Goal: Information Seeking & Learning: Learn about a topic

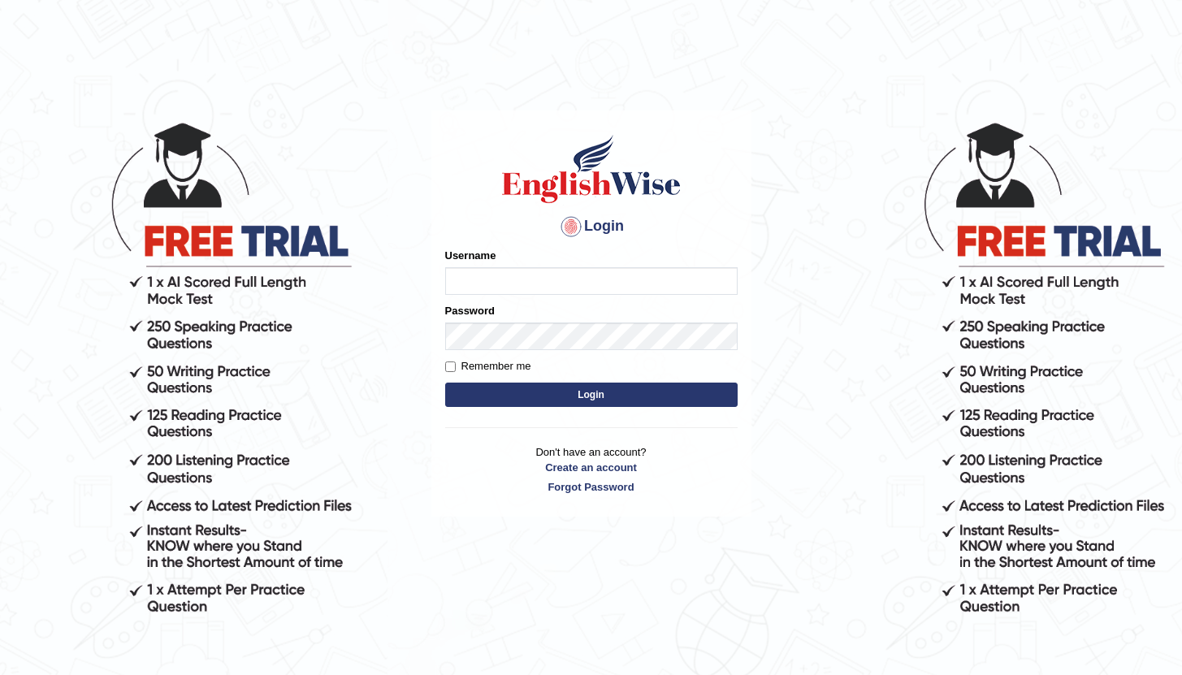
type input "Saliyam"
click at [580, 400] on button "Login" at bounding box center [591, 395] width 292 height 24
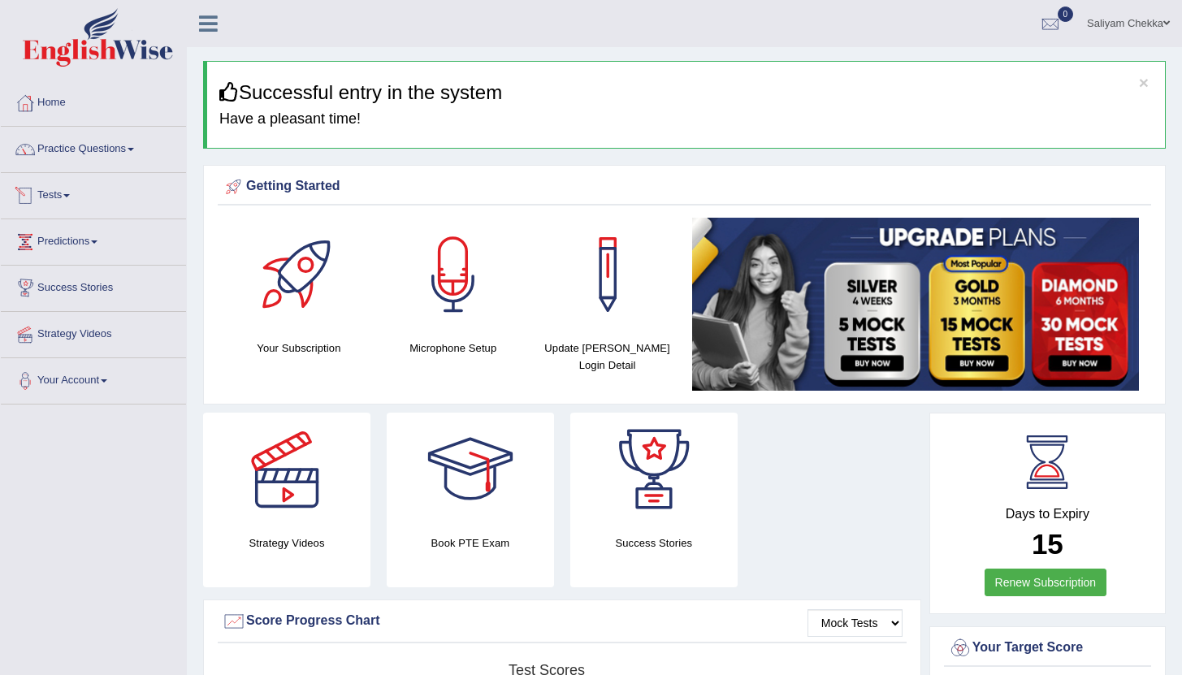
click at [67, 196] on link "Tests" at bounding box center [93, 193] width 185 height 41
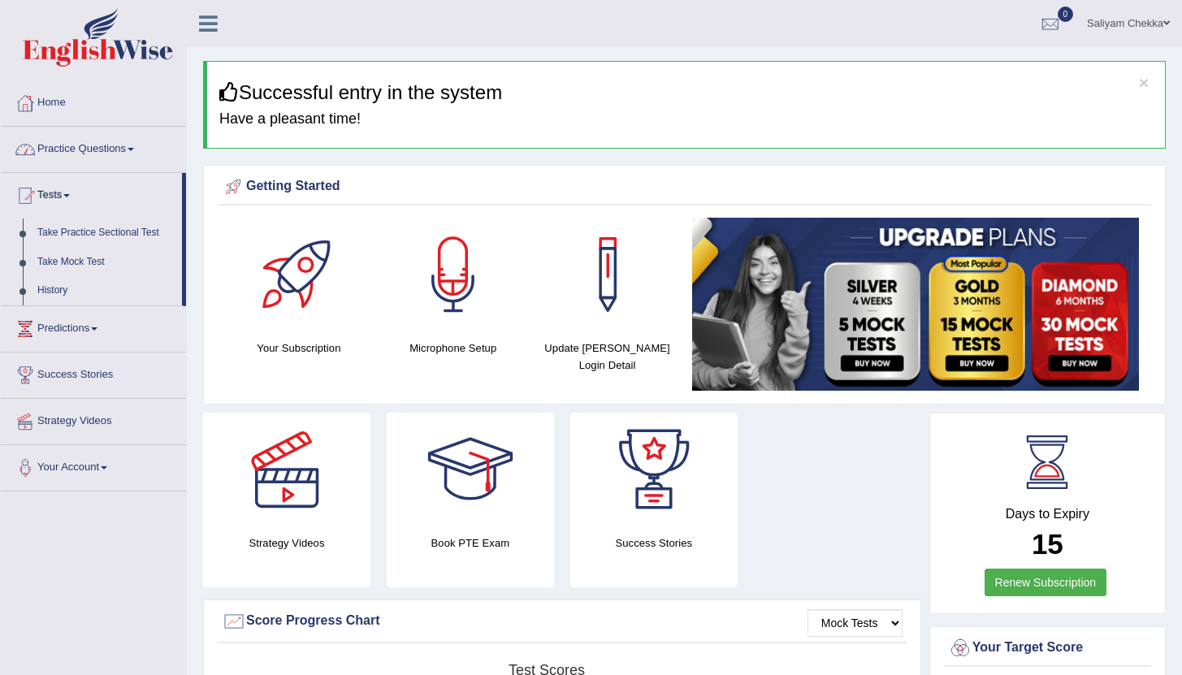
click at [102, 154] on link "Practice Questions" at bounding box center [93, 147] width 185 height 41
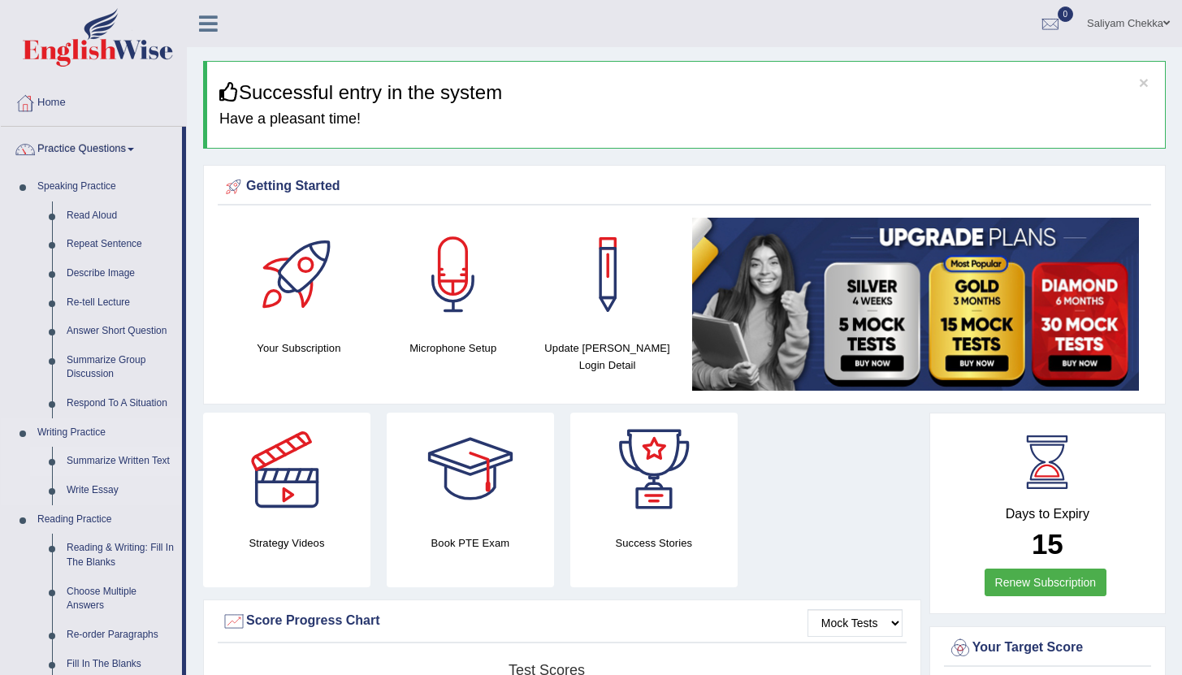
click at [118, 460] on link "Summarize Written Text" at bounding box center [120, 461] width 123 height 29
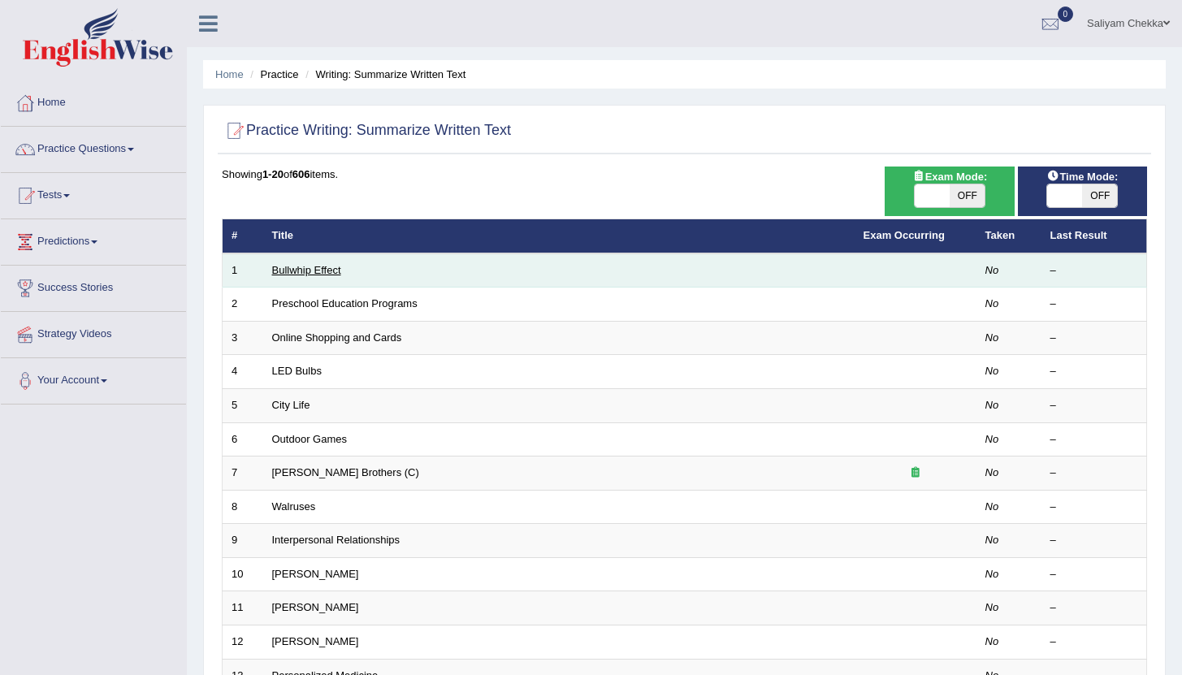
click at [307, 271] on link "Bullwhip Effect" at bounding box center [306, 270] width 69 height 12
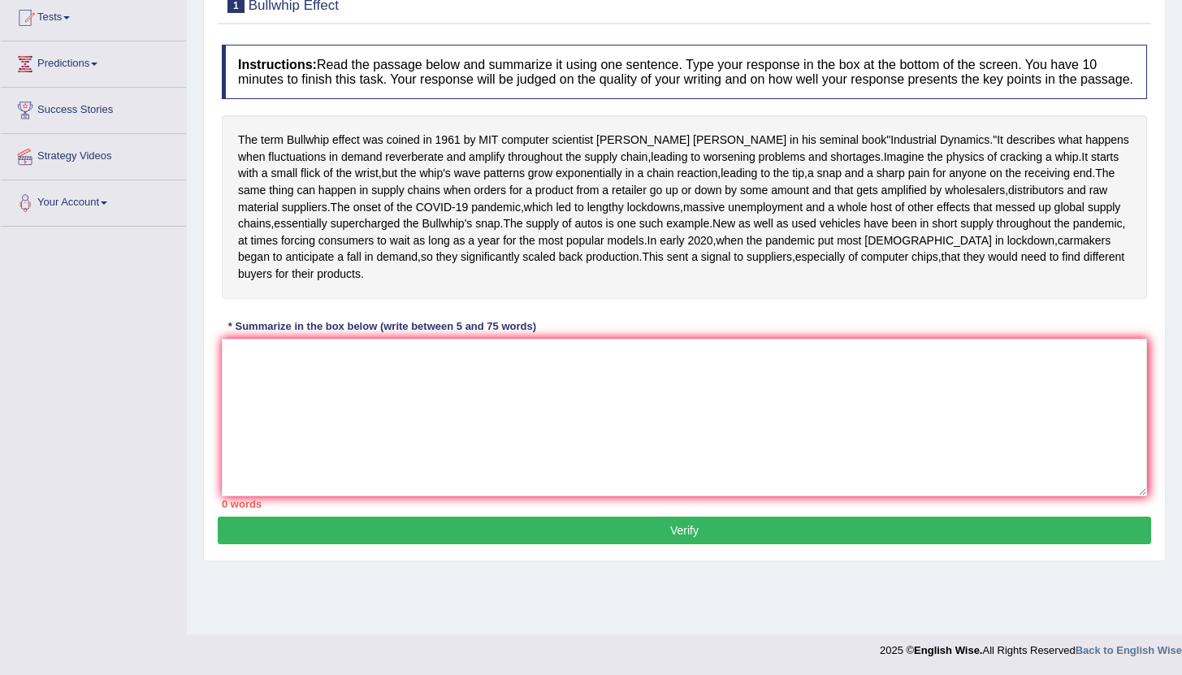
scroll to position [199, 0]
click at [403, 438] on textarea at bounding box center [684, 418] width 925 height 158
drag, startPoint x: 234, startPoint y: 128, endPoint x: 350, endPoint y: 164, distance: 121.7
click at [350, 163] on div "The term Bullwhip effect was coined in [DATE] by MIT computer scientist [PERSON…" at bounding box center [684, 206] width 925 height 183
drag, startPoint x: 258, startPoint y: 127, endPoint x: 264, endPoint y: 148, distance: 21.9
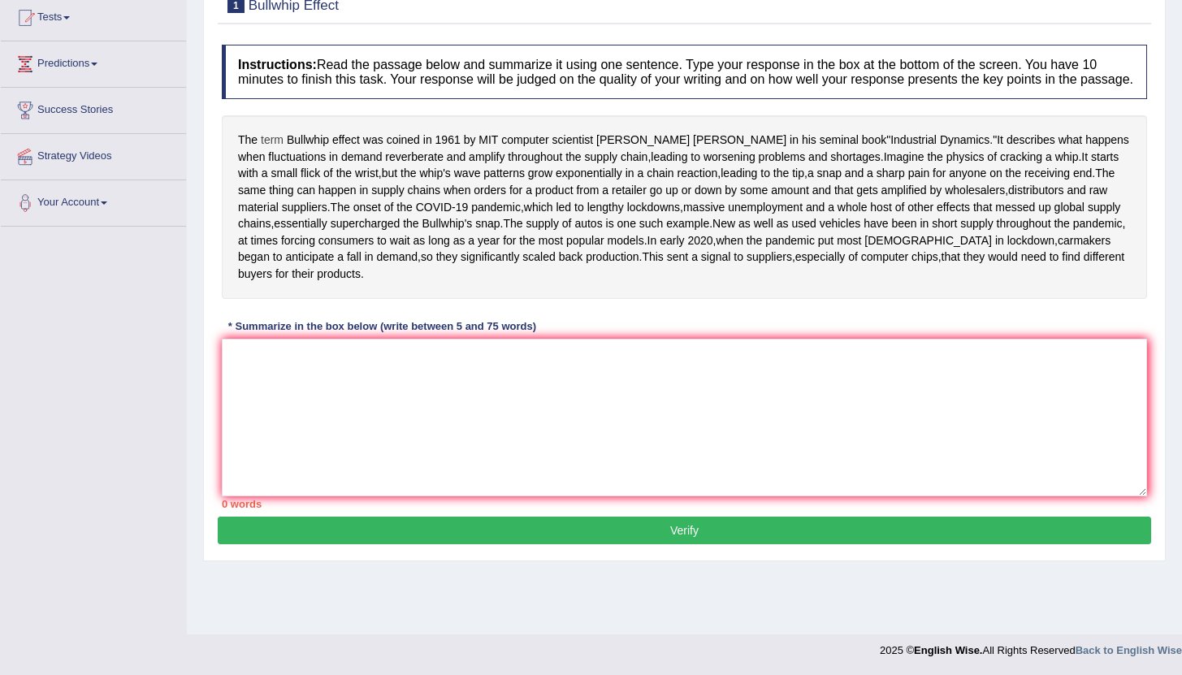
click at [261, 134] on div "The term Bullwhip effect was coined in 1961 by MIT computer scientist Jay Forre…" at bounding box center [684, 206] width 925 height 183
click at [503, 249] on span "for" at bounding box center [509, 240] width 13 height 17
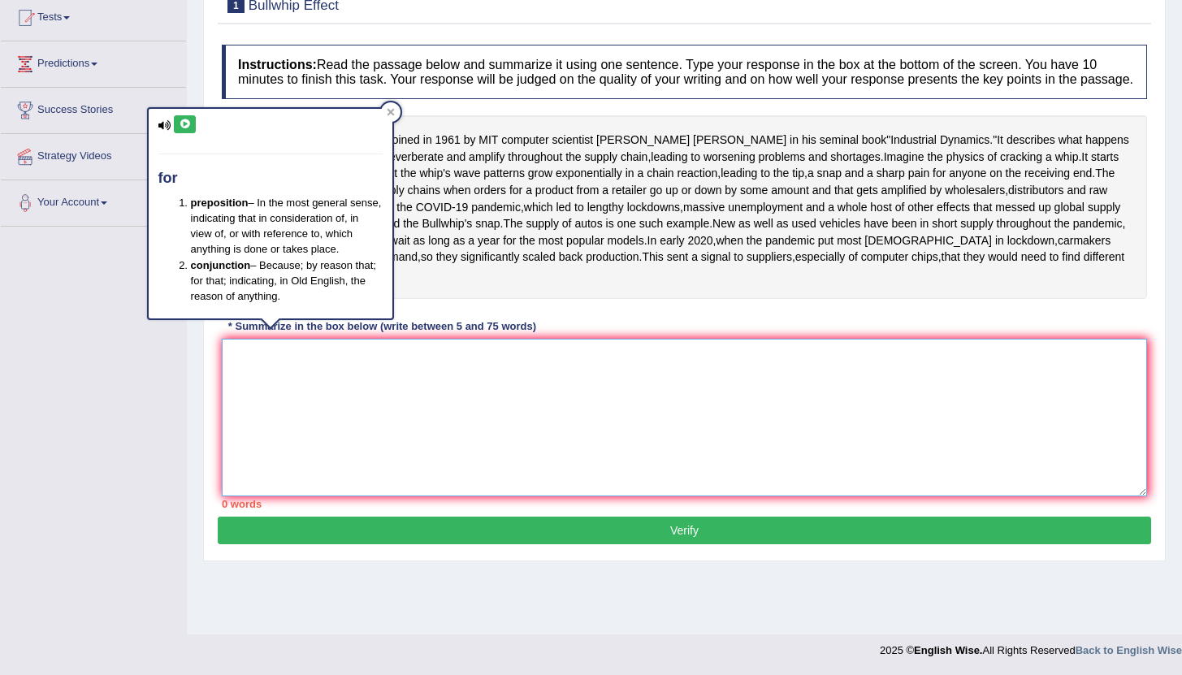
click at [275, 449] on textarea at bounding box center [684, 418] width 925 height 158
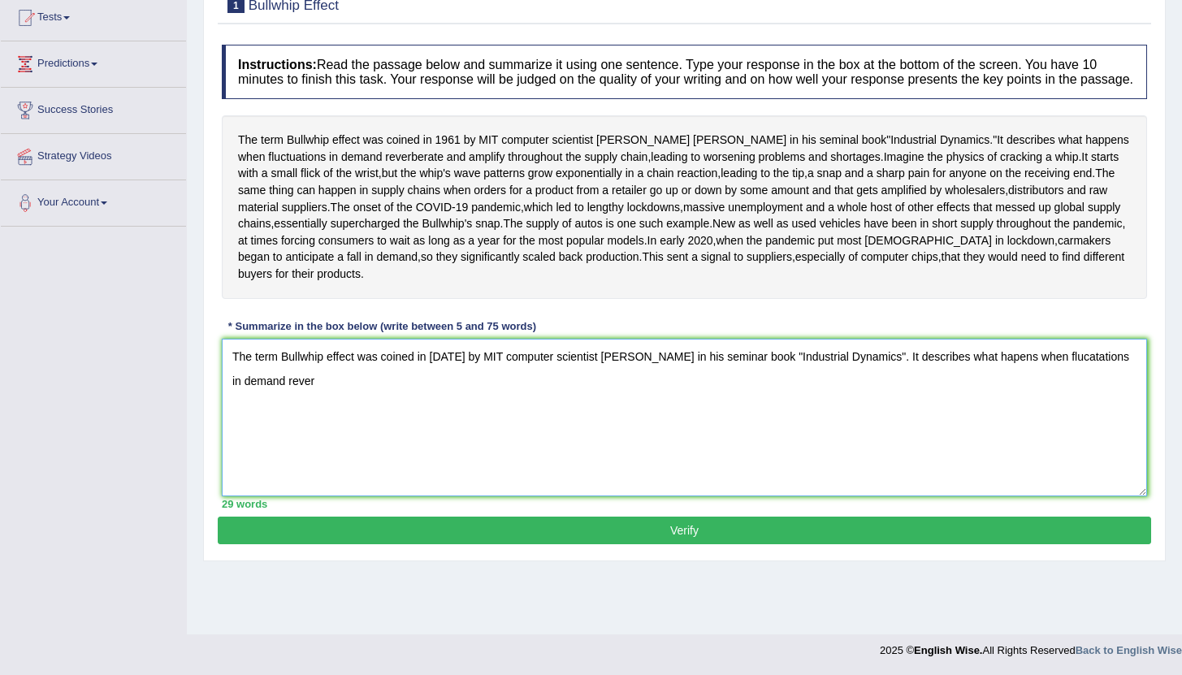
click at [883, 426] on textarea "The term Bullwhip effect was coined in 1961 by MIT computer scientist Jay Forre…" at bounding box center [684, 418] width 925 height 158
click at [343, 446] on textarea "The term Bullwhip effect was coined in 1961 by MIT computer scientist Jay Forre…" at bounding box center [684, 418] width 925 height 158
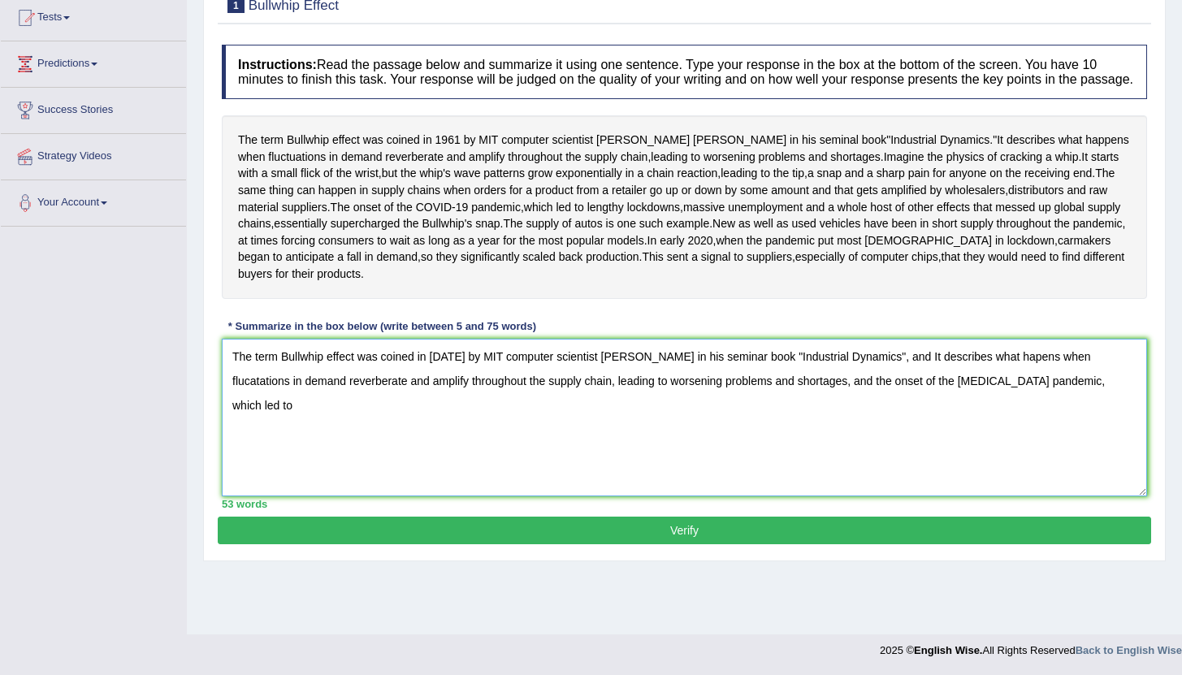
click at [1087, 443] on textarea "The term Bullwhip effect was coined in 1961 by MIT computer scientist Jay Forre…" at bounding box center [684, 418] width 925 height 158
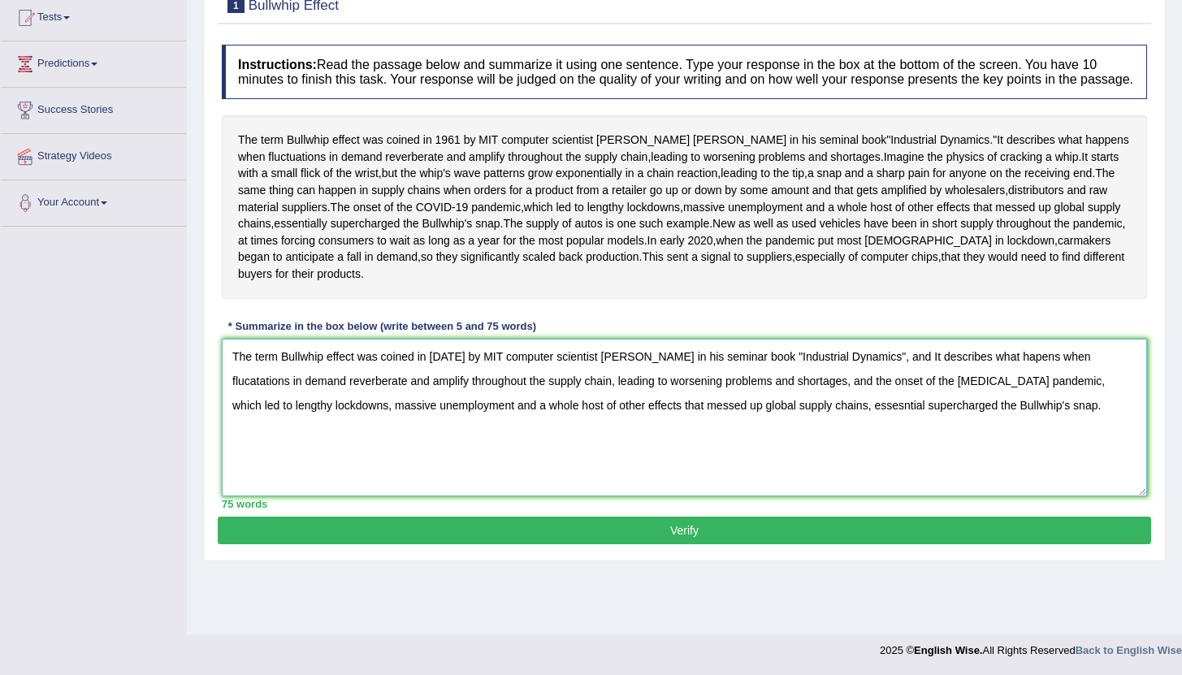
click at [819, 440] on textarea "The term Bullwhip effect was coined in 1961 by MIT computer scientist Jay Forre…" at bounding box center [684, 418] width 925 height 158
type textarea "The term Bullwhip effect was coined in 1961 by MIT computer scientist Jay Forre…"
click at [678, 544] on button "Verify" at bounding box center [684, 530] width 933 height 28
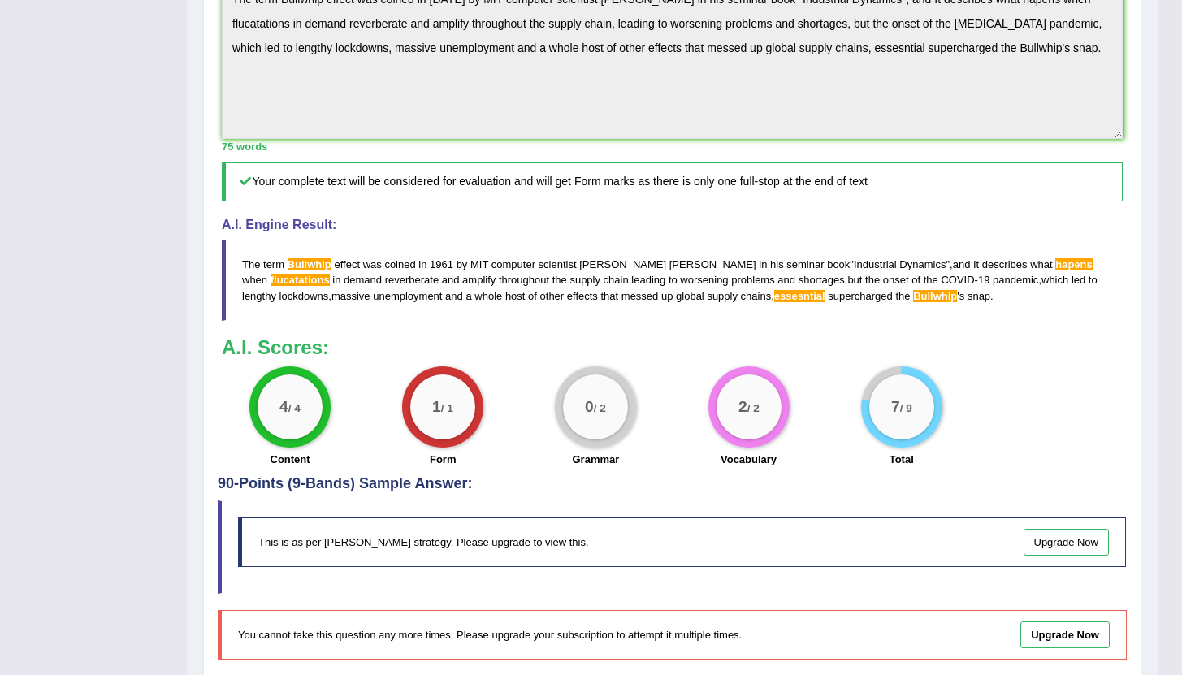
scroll to position [672, 0]
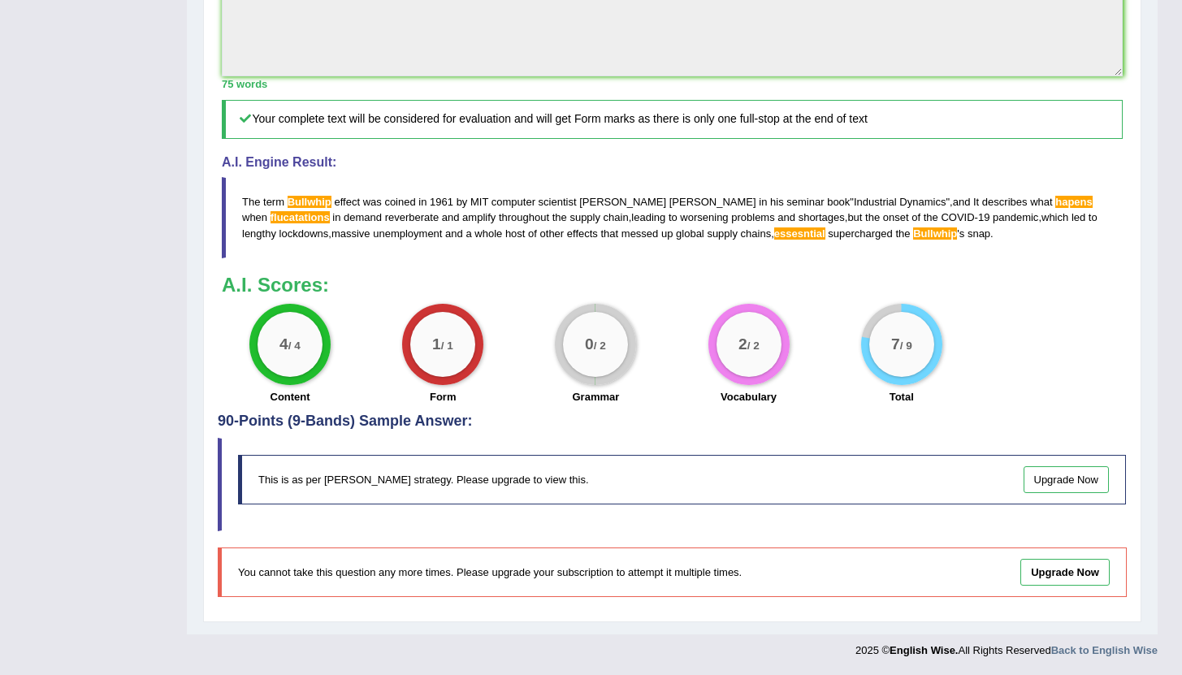
click at [1051, 568] on link "Upgrade Now" at bounding box center [1064, 572] width 89 height 27
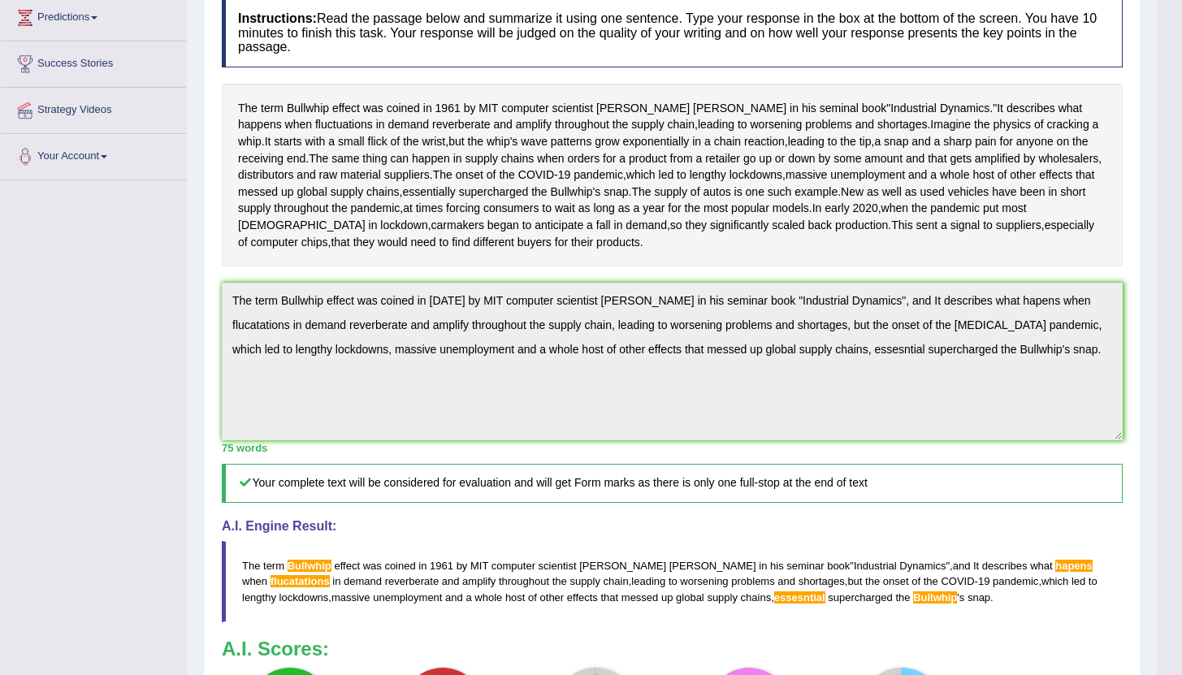
scroll to position [0, 0]
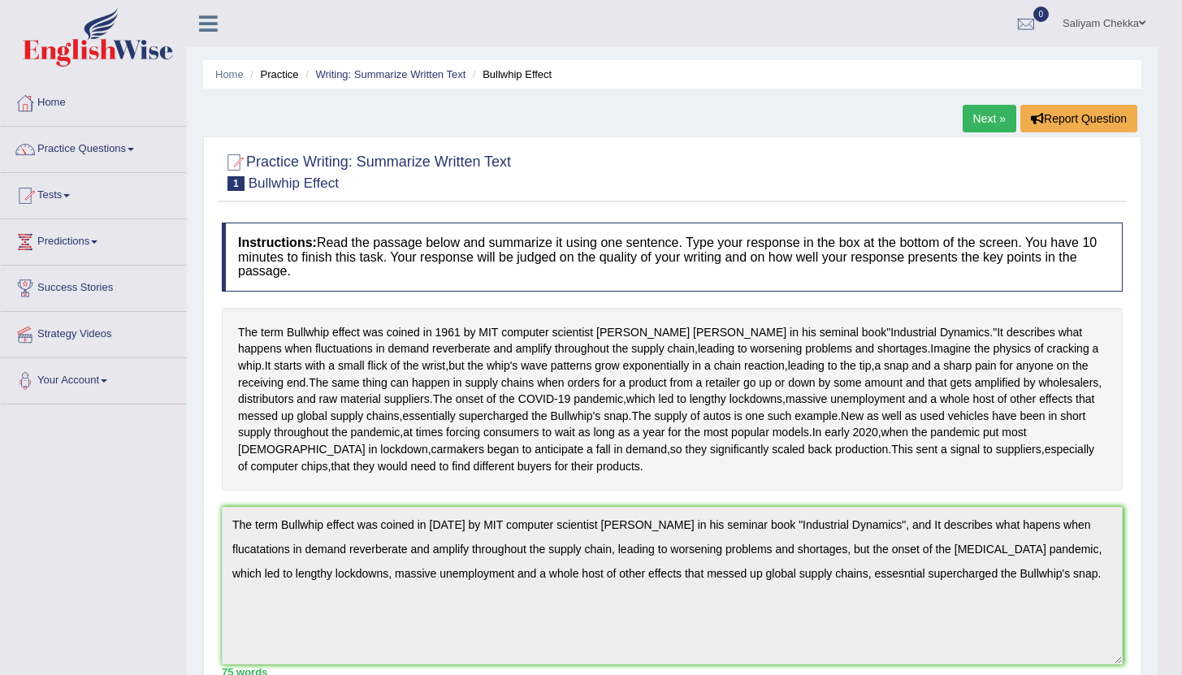
click at [984, 109] on link "Next »" at bounding box center [989, 119] width 54 height 28
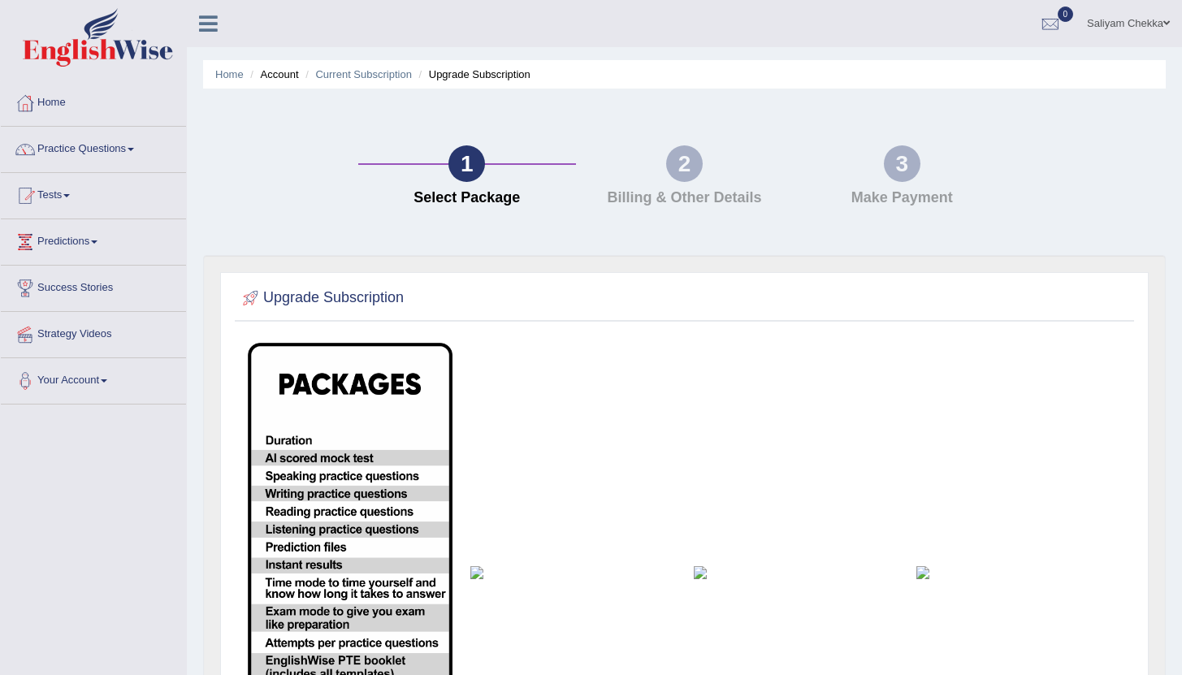
click at [310, 410] on img at bounding box center [350, 573] width 205 height 460
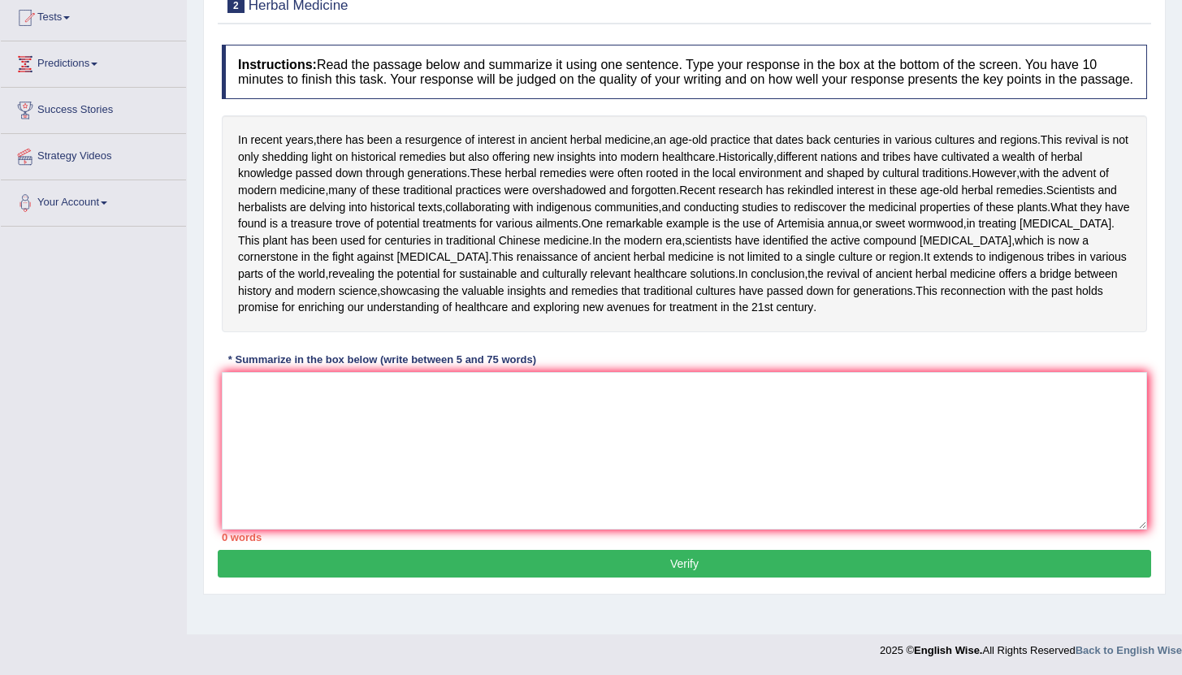
scroll to position [283, 0]
click at [451, 447] on textarea at bounding box center [684, 451] width 925 height 158
click at [431, 456] on textarea at bounding box center [684, 451] width 925 height 158
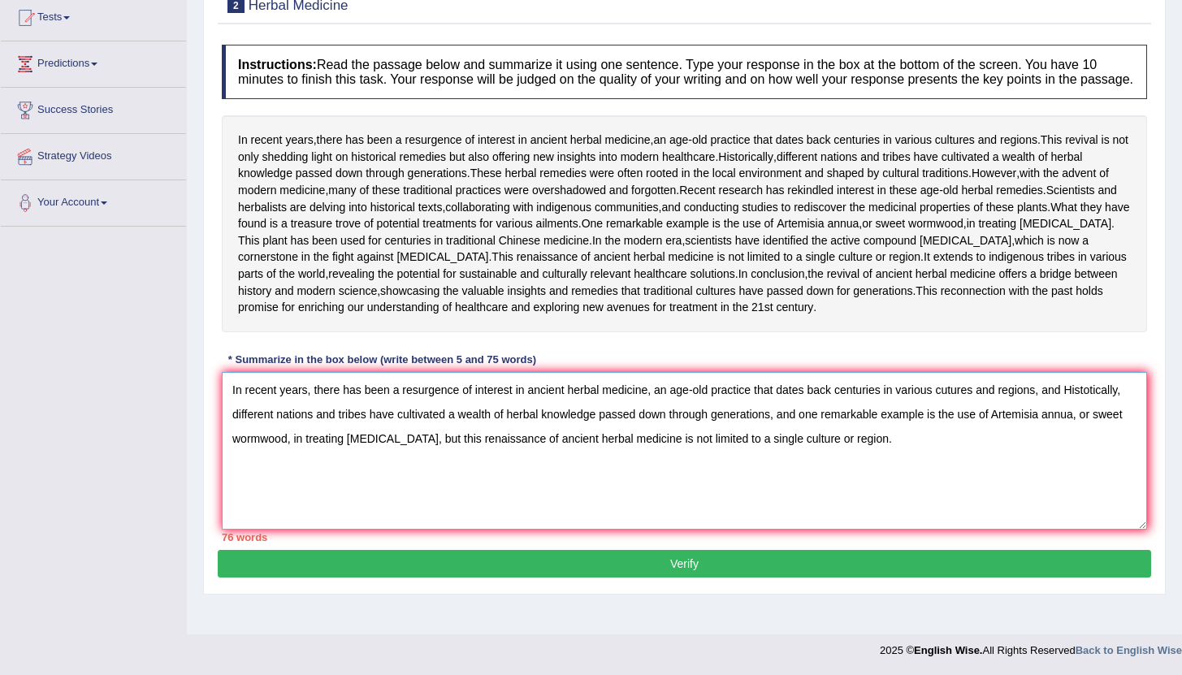
drag, startPoint x: 1049, startPoint y: 413, endPoint x: 781, endPoint y: 443, distance: 269.6
click at [781, 443] on textarea "In recent years, there has been a resurgence of interest in ancient herbal medi…" at bounding box center [684, 451] width 925 height 158
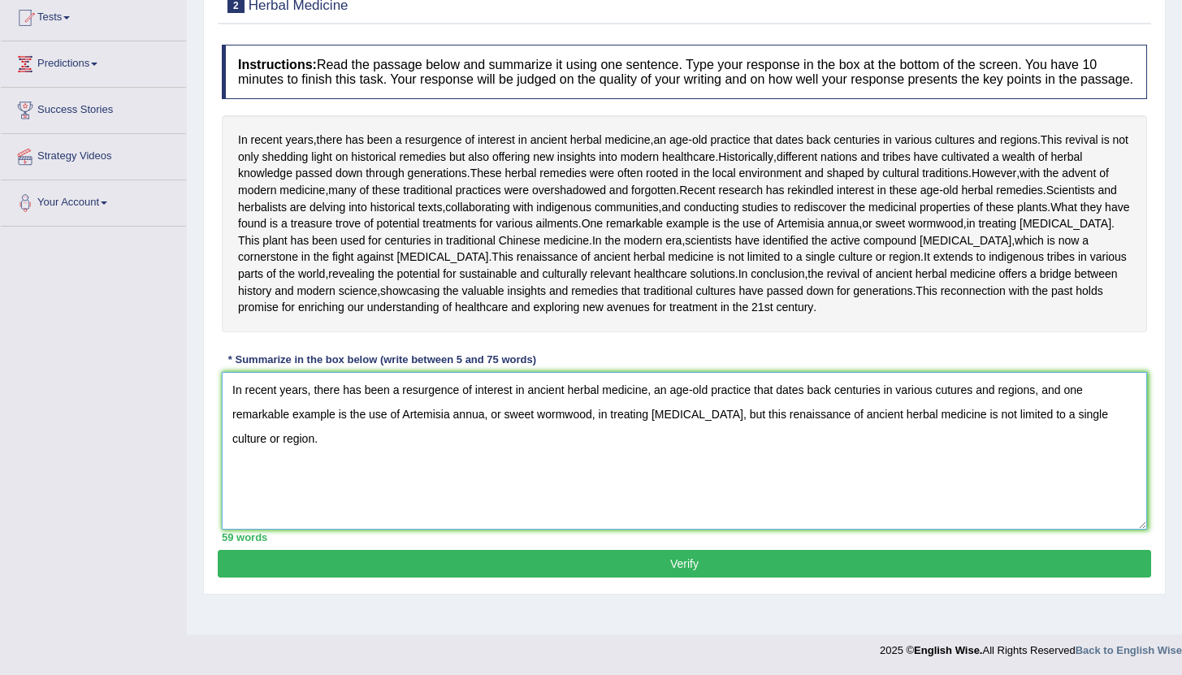
click at [279, 465] on textarea "In recent years, there has been a resurgence of interest in ancient herbal medi…" at bounding box center [684, 451] width 925 height 158
type textarea "In recent years, there has been a resurgence of interest in ancient herbal medi…"
click at [586, 577] on button "Verify" at bounding box center [684, 564] width 933 height 28
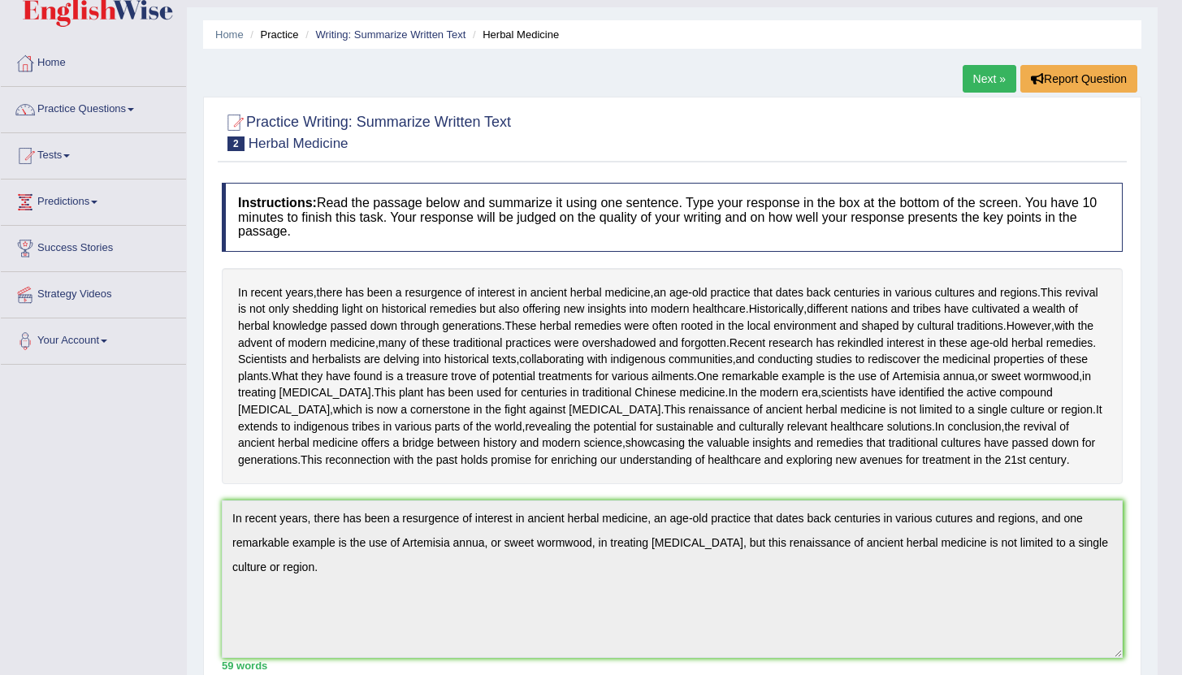
scroll to position [0, 0]
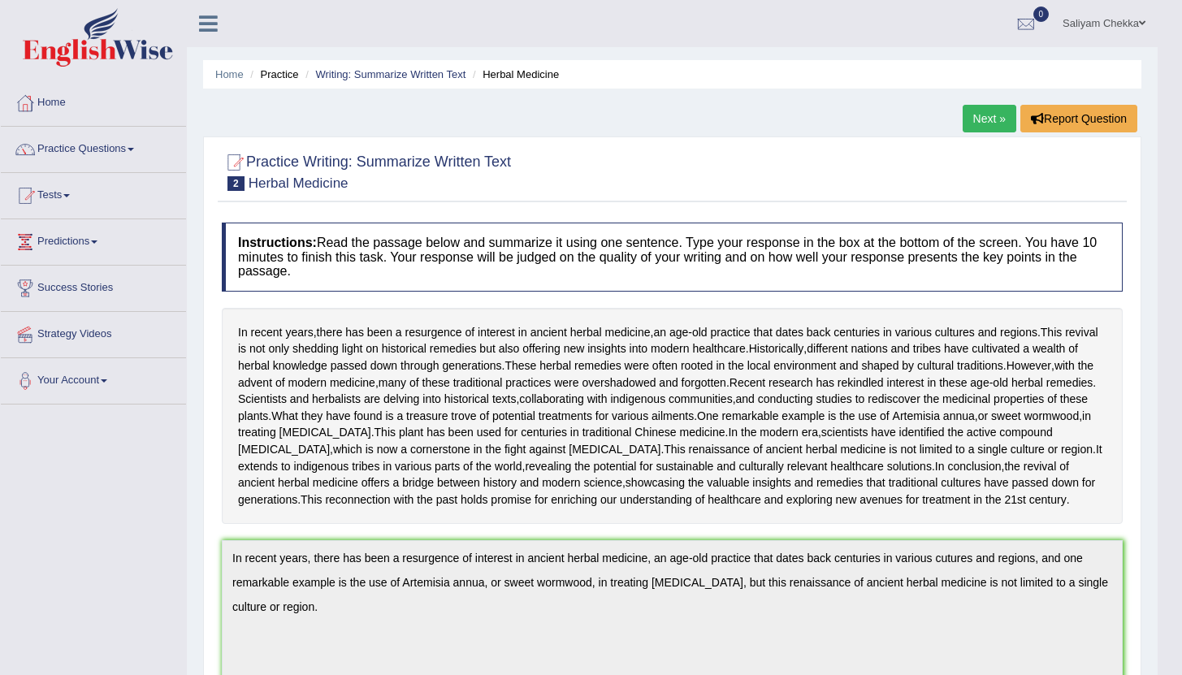
click at [979, 114] on link "Next »" at bounding box center [989, 119] width 54 height 28
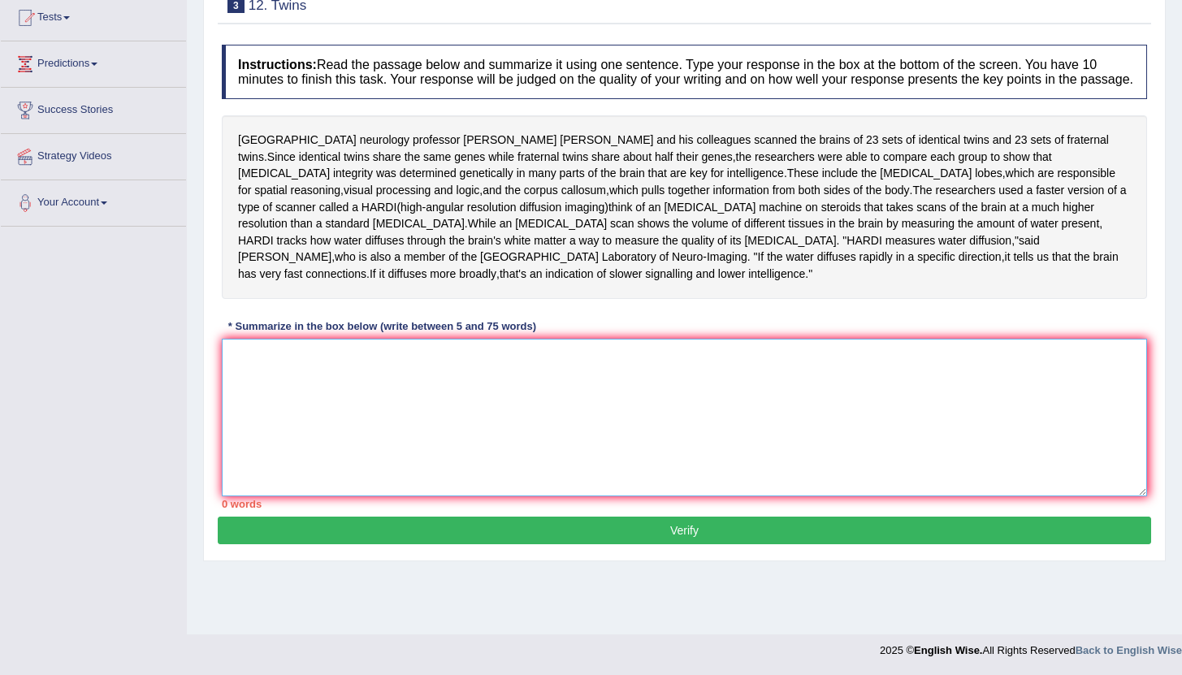
click at [461, 391] on textarea at bounding box center [684, 418] width 925 height 158
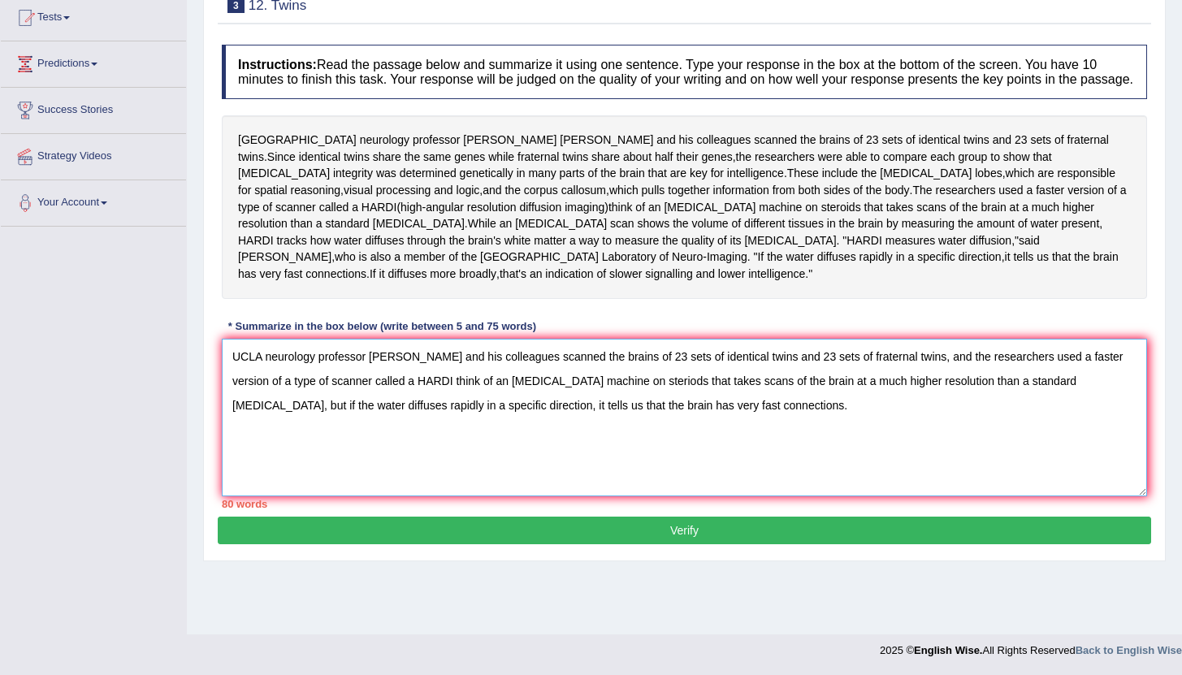
drag, startPoint x: 946, startPoint y: 354, endPoint x: 1001, endPoint y: 362, distance: 55.0
click at [1001, 362] on textarea "UCLA neurology professor Paul Thompson and his colleagues scanned the brains of…" at bounding box center [684, 418] width 925 height 158
click at [975, 350] on textarea "UCLA neurology professor Paul Thompson and his colleagues scanned the brains of…" at bounding box center [684, 418] width 925 height 158
drag, startPoint x: 966, startPoint y: 356, endPoint x: 974, endPoint y: 335, distance: 22.3
click at [1005, 389] on textarea "UCLA neurology professor Paul Thompson and his colleagues scanned the brains of…" at bounding box center [684, 418] width 925 height 158
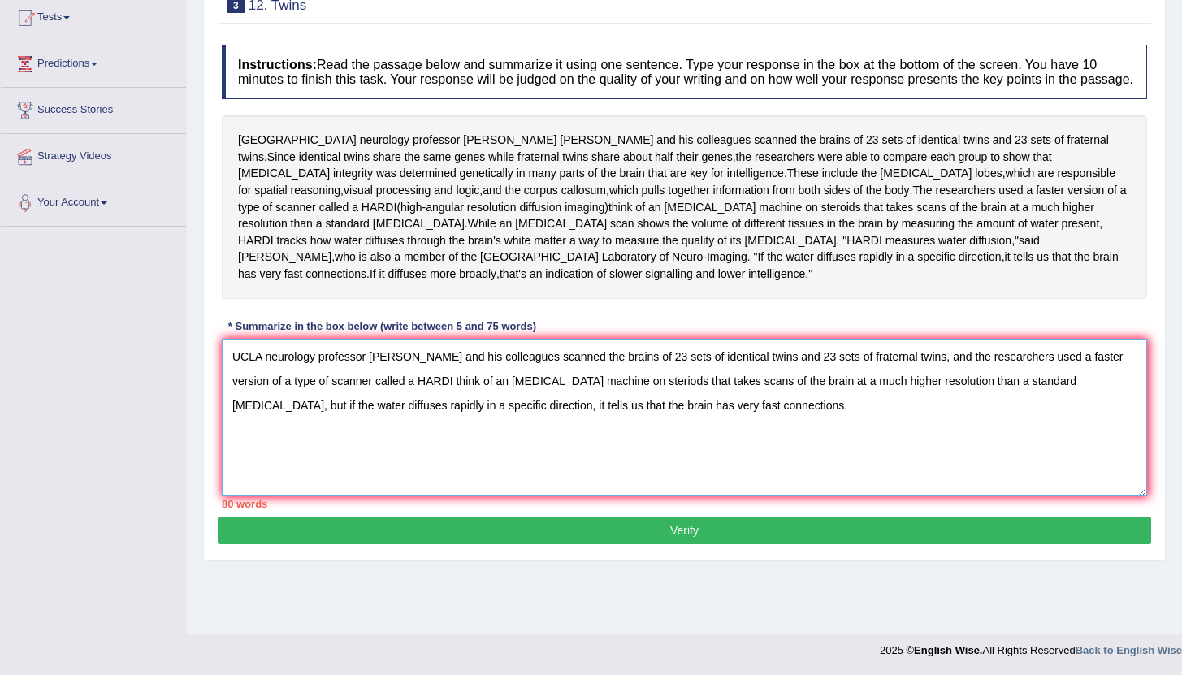
click at [970, 355] on textarea "UCLA neurology professor Paul Thompson and his colleagues scanned the brains of…" at bounding box center [684, 418] width 925 height 158
drag, startPoint x: 970, startPoint y: 355, endPoint x: 1039, endPoint y: 387, distance: 75.2
click at [1039, 387] on textarea "UCLA neurology professor Paul Thompson and his colleagues scanned the brains of…" at bounding box center [684, 418] width 925 height 158
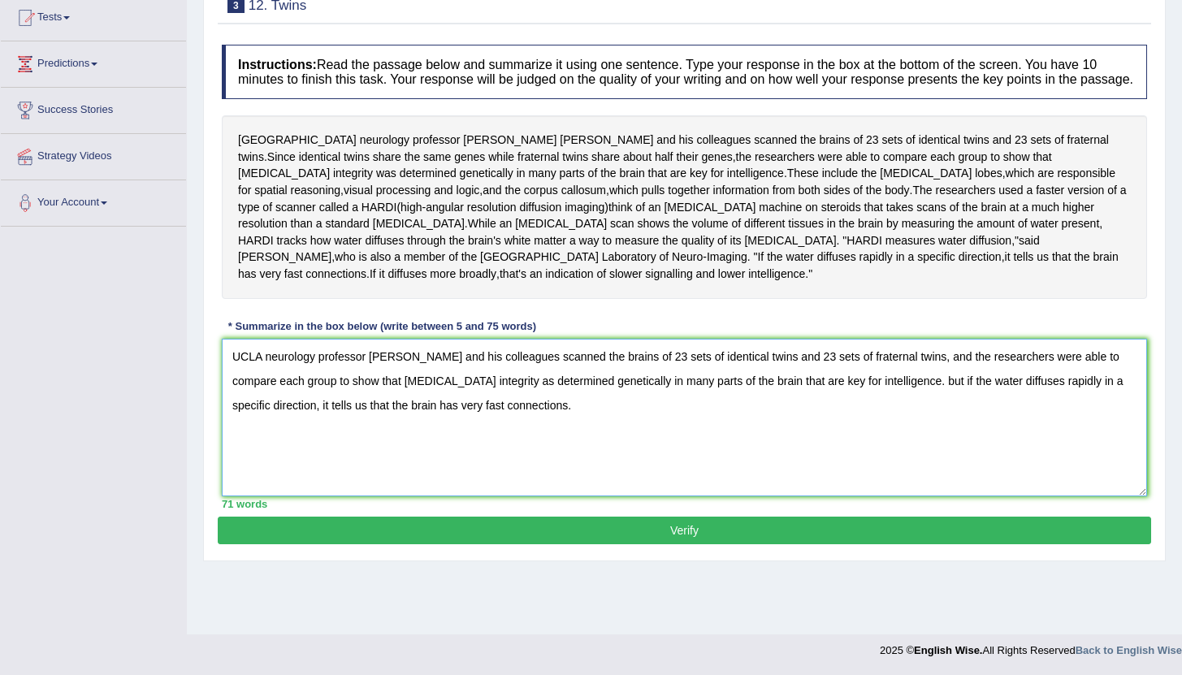
click at [488, 383] on textarea "UCLA neurology professor Paul Thompson and his colleagues scanned the brains of…" at bounding box center [684, 418] width 925 height 158
click at [903, 383] on textarea "UCLA neurology professor Paul Thompson and his colleagues scanned the brains of…" at bounding box center [684, 418] width 925 height 158
click at [568, 411] on textarea "UCLA neurology professor Paul Thompson and his colleagues scanned the brains of…" at bounding box center [684, 418] width 925 height 158
type textarea "UCLA neurology professor Paul Thompson and his colleagues scanned the brains of…"
click at [669, 539] on button "Verify" at bounding box center [684, 530] width 933 height 28
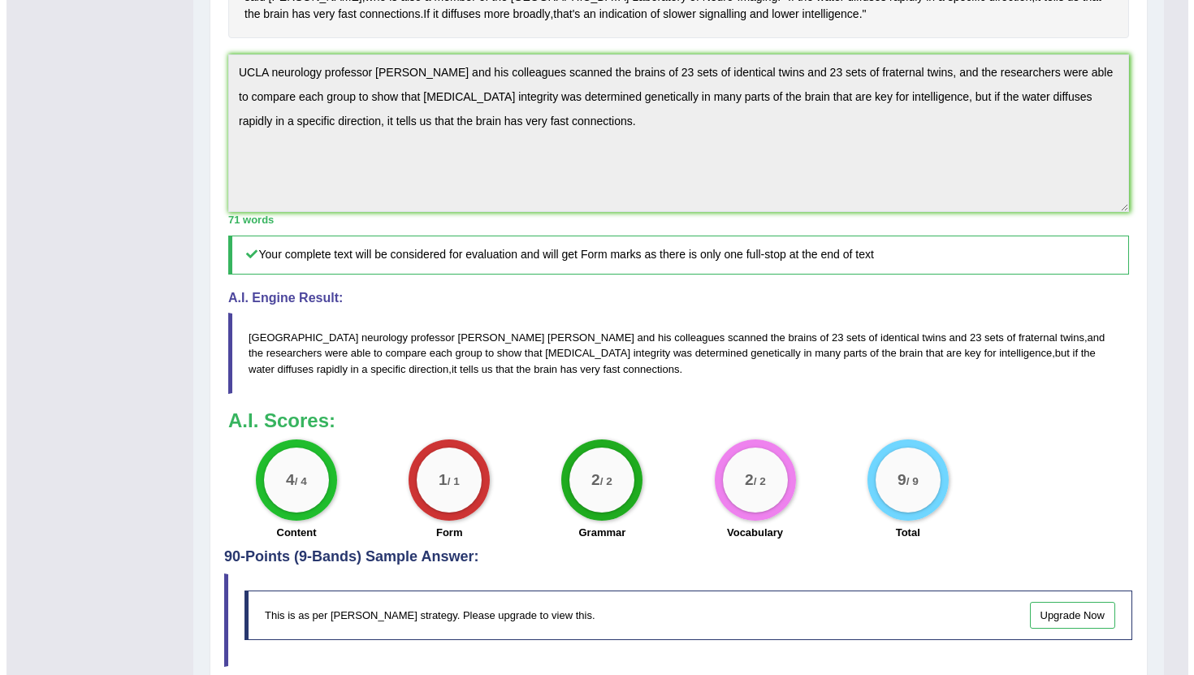
scroll to position [486, 0]
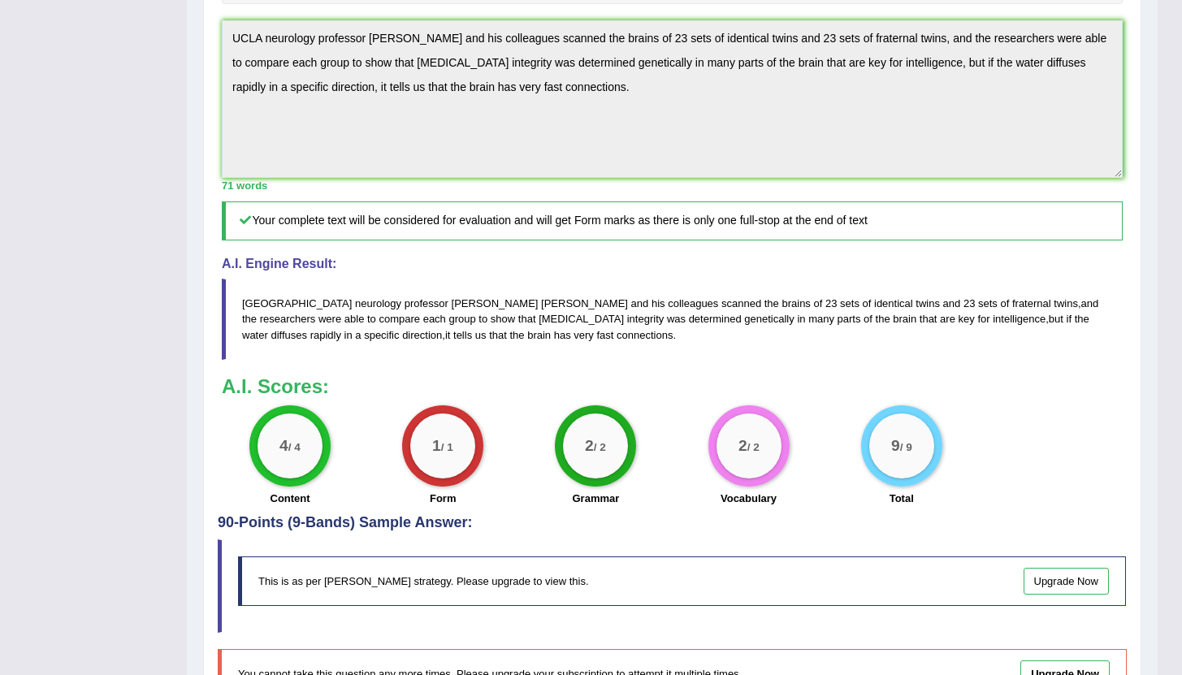
click at [642, 431] on div "2 / 2 Grammar" at bounding box center [595, 457] width 153 height 105
